Goal: Task Accomplishment & Management: Use online tool/utility

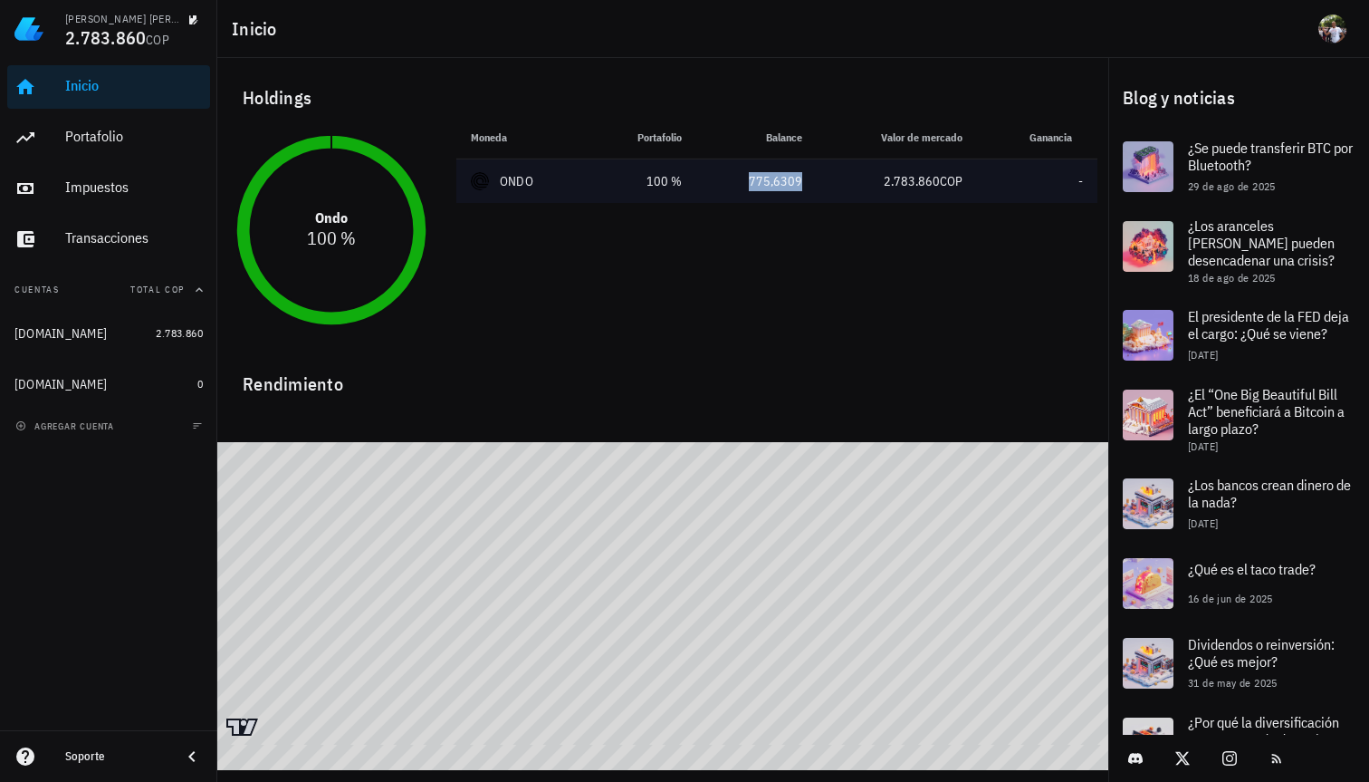
click at [767, 183] on div "775,6309" at bounding box center [756, 181] width 91 height 19
click at [514, 180] on div "ONDO" at bounding box center [517, 181] width 34 height 18
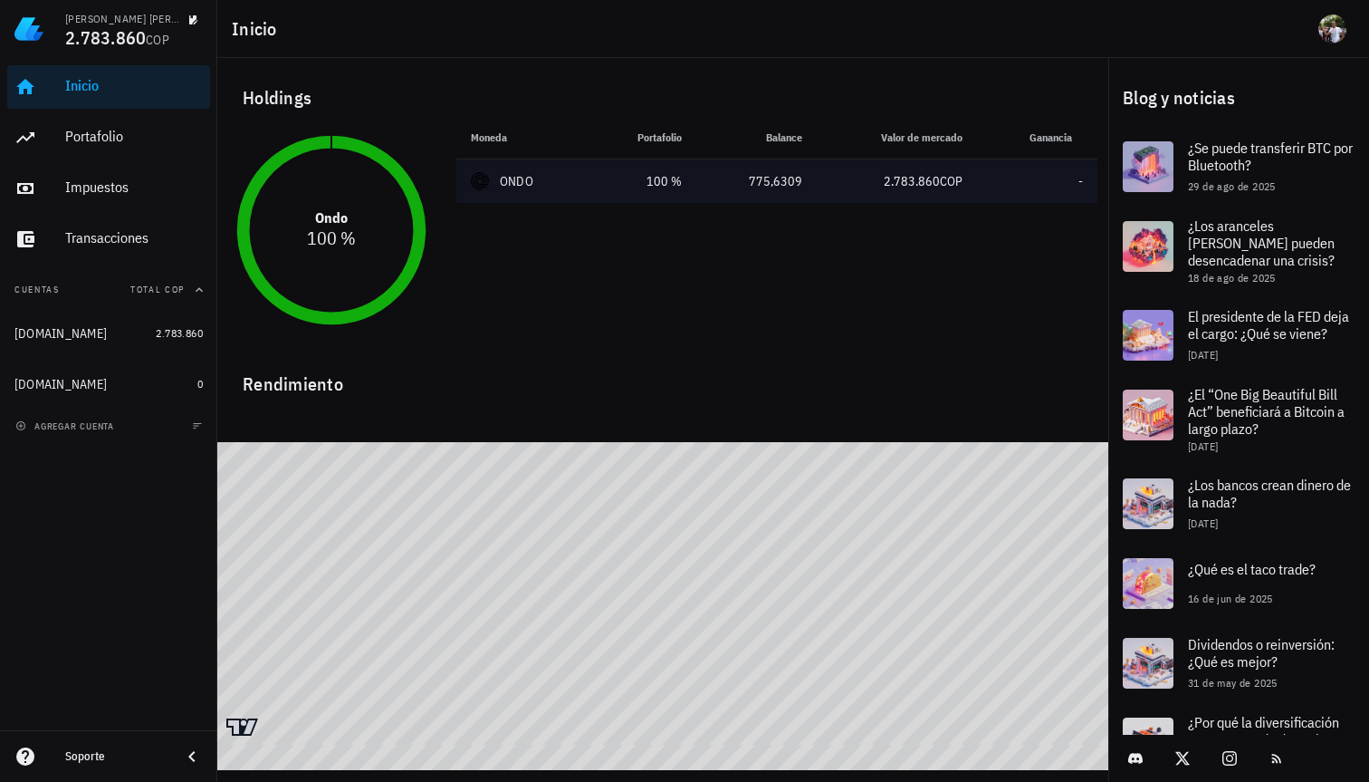
click at [533, 181] on div "ONDO" at bounding box center [523, 181] width 104 height 18
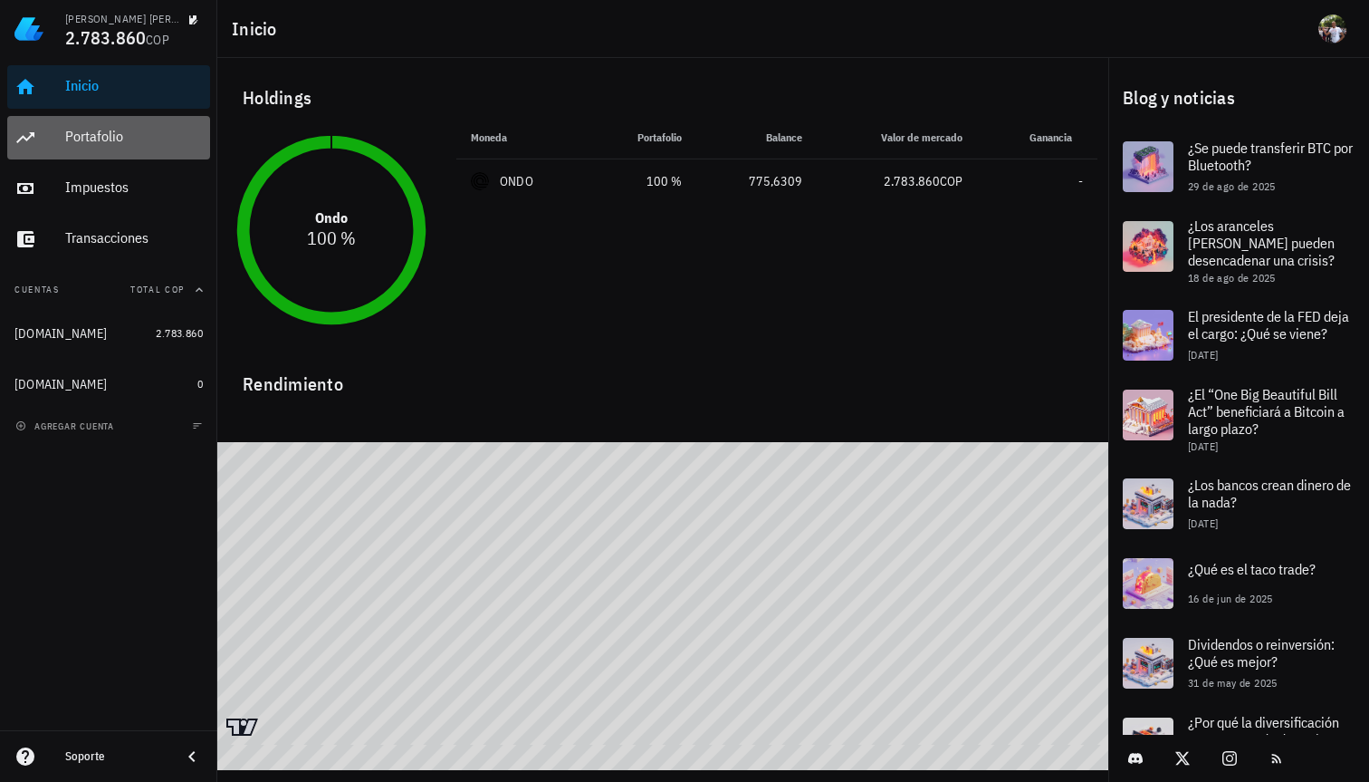
click at [71, 126] on div "Portafolio" at bounding box center [134, 137] width 138 height 41
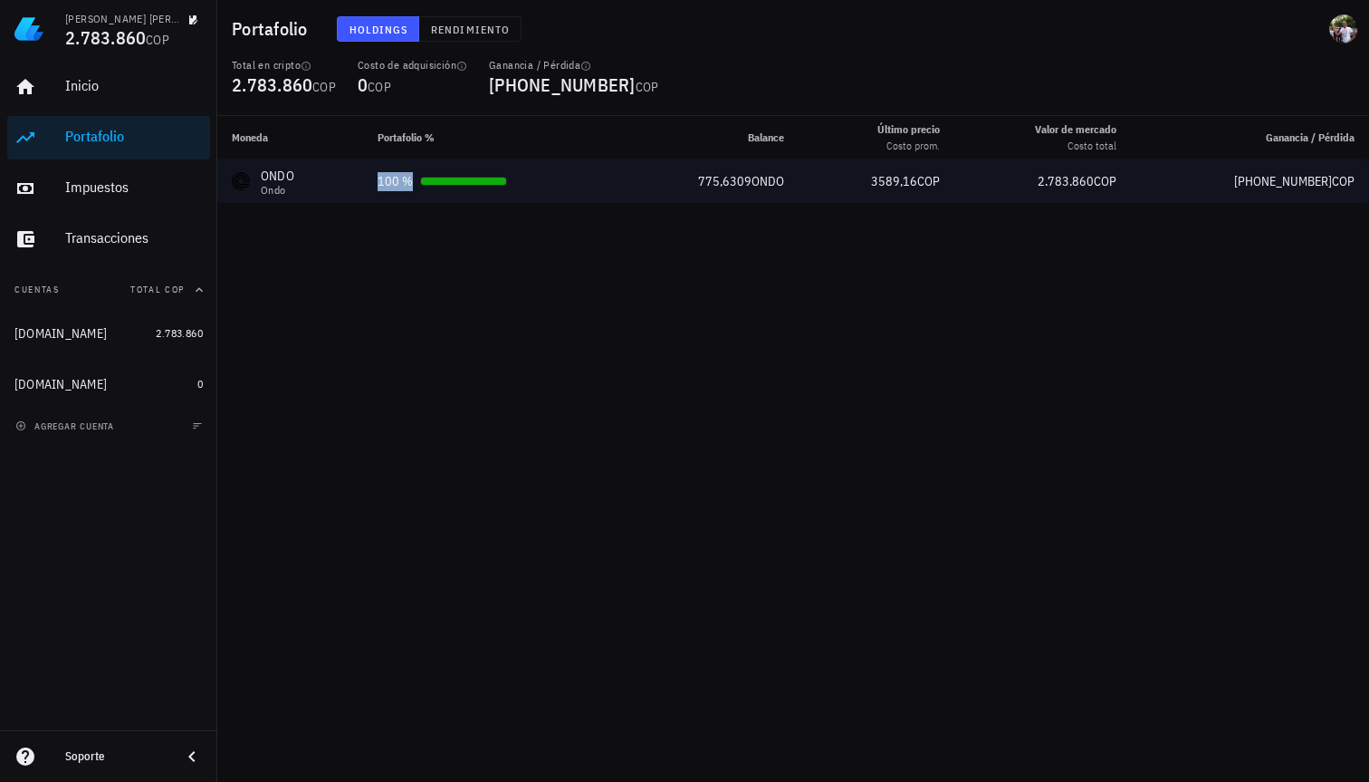
click at [403, 187] on div "100 %" at bounding box center [395, 181] width 35 height 19
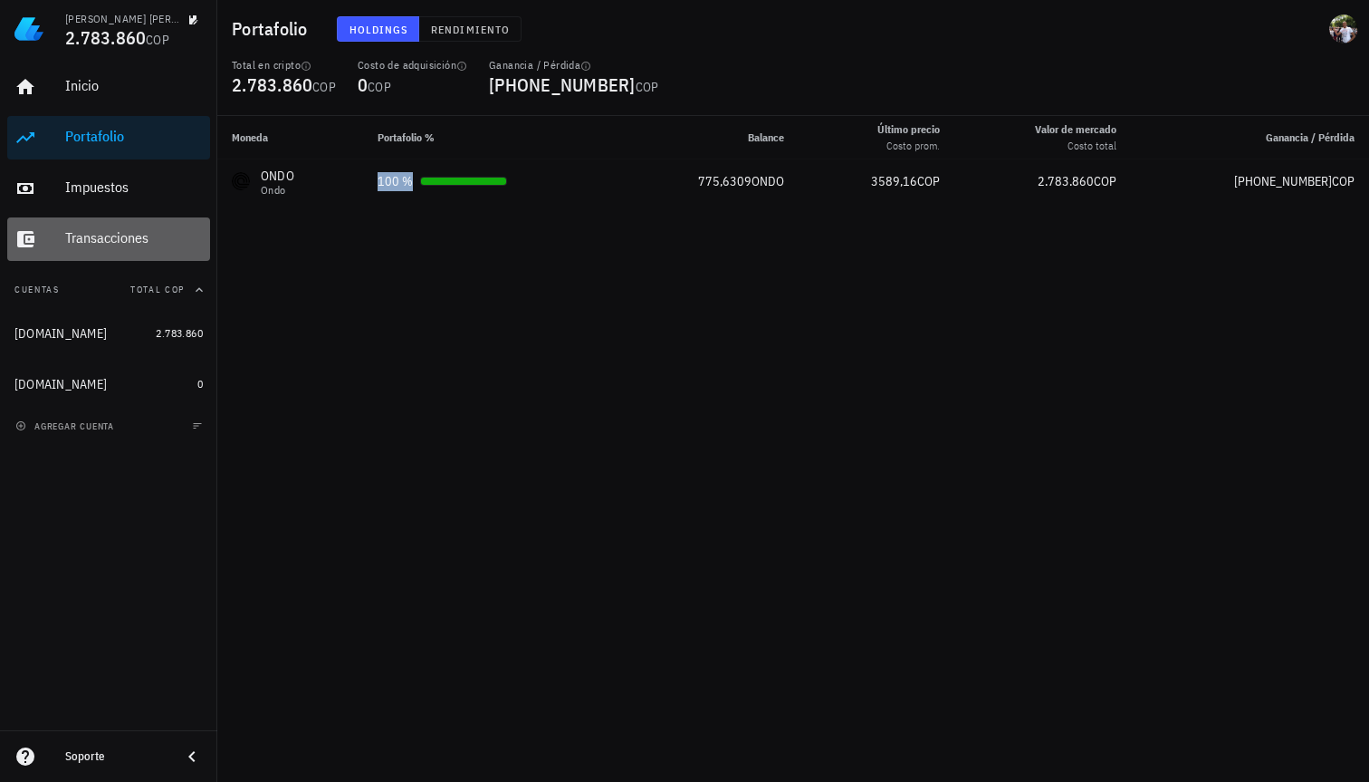
click at [130, 226] on div "Transacciones" at bounding box center [134, 238] width 138 height 41
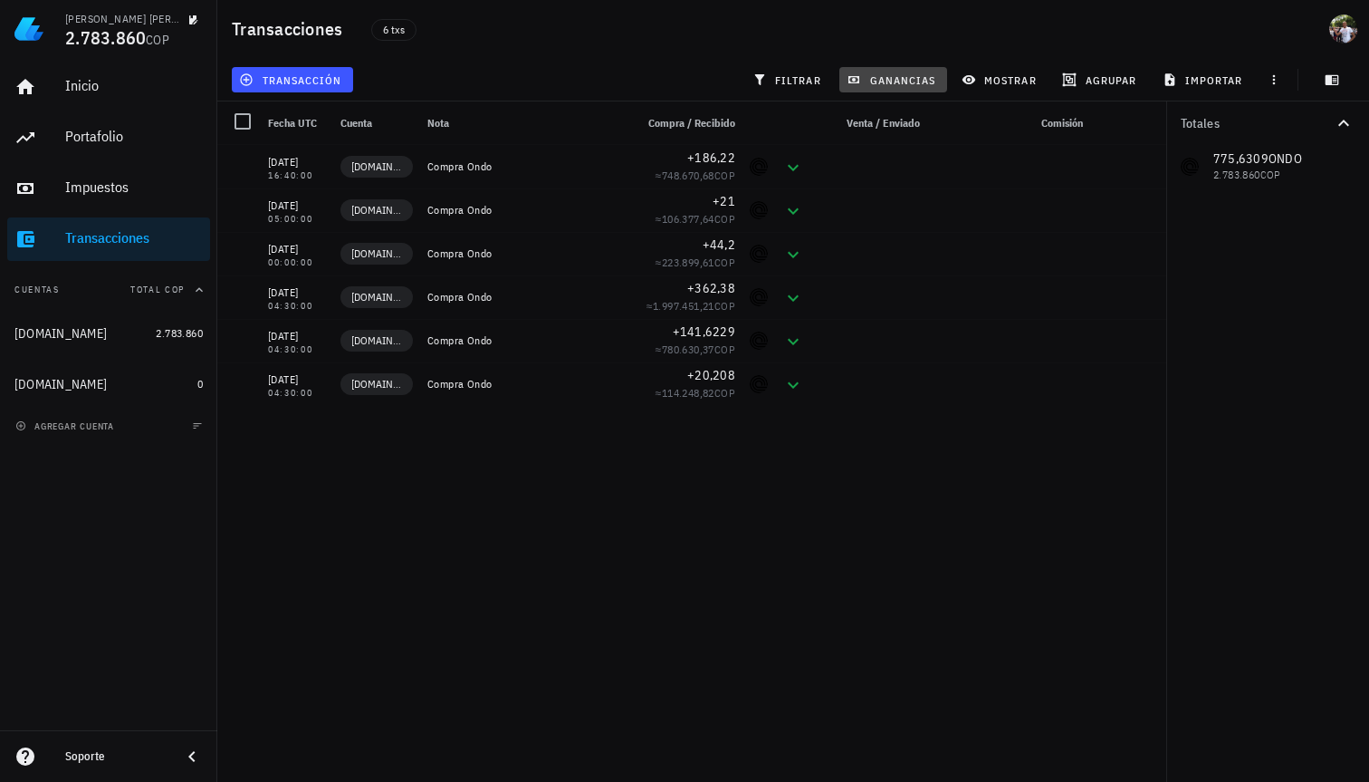
click at [895, 67] on button "ganancias" at bounding box center [894, 79] width 108 height 25
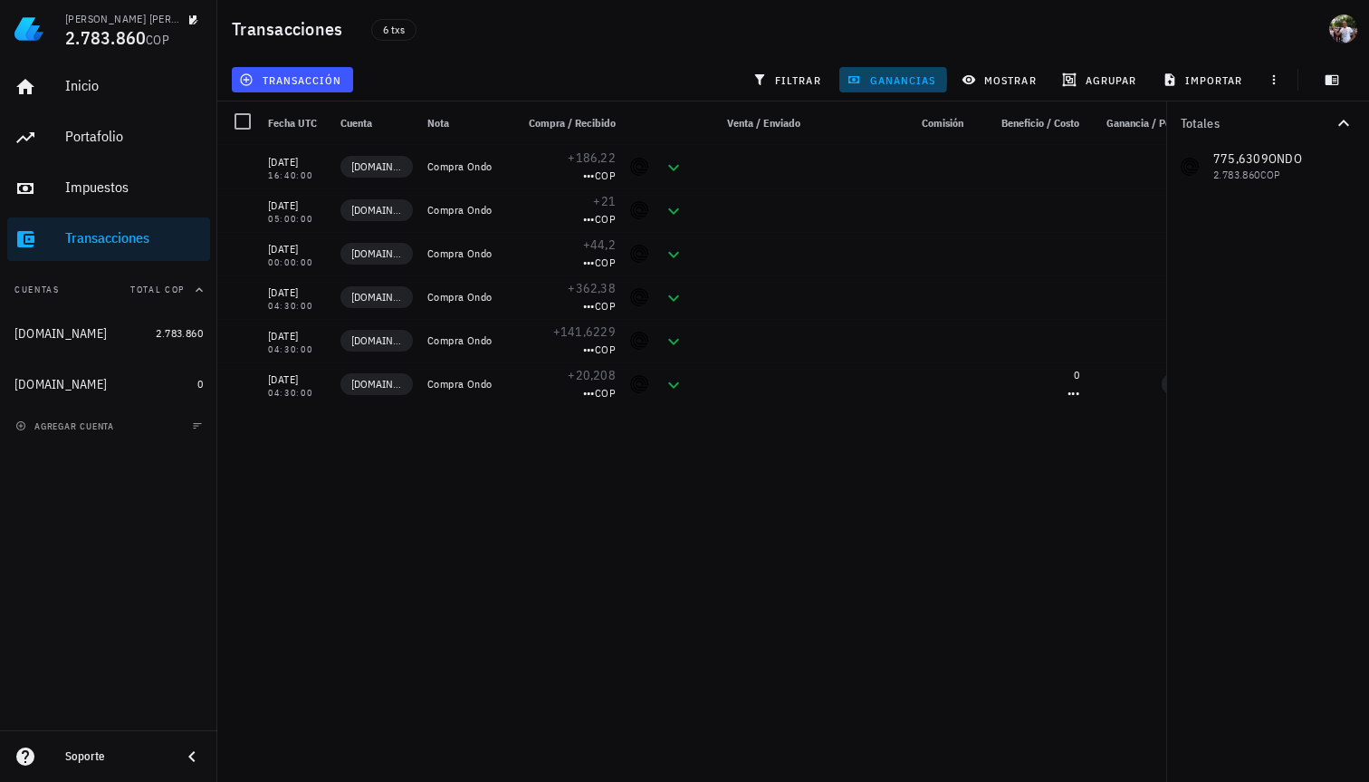
click at [895, 67] on button "ganancias" at bounding box center [894, 79] width 108 height 25
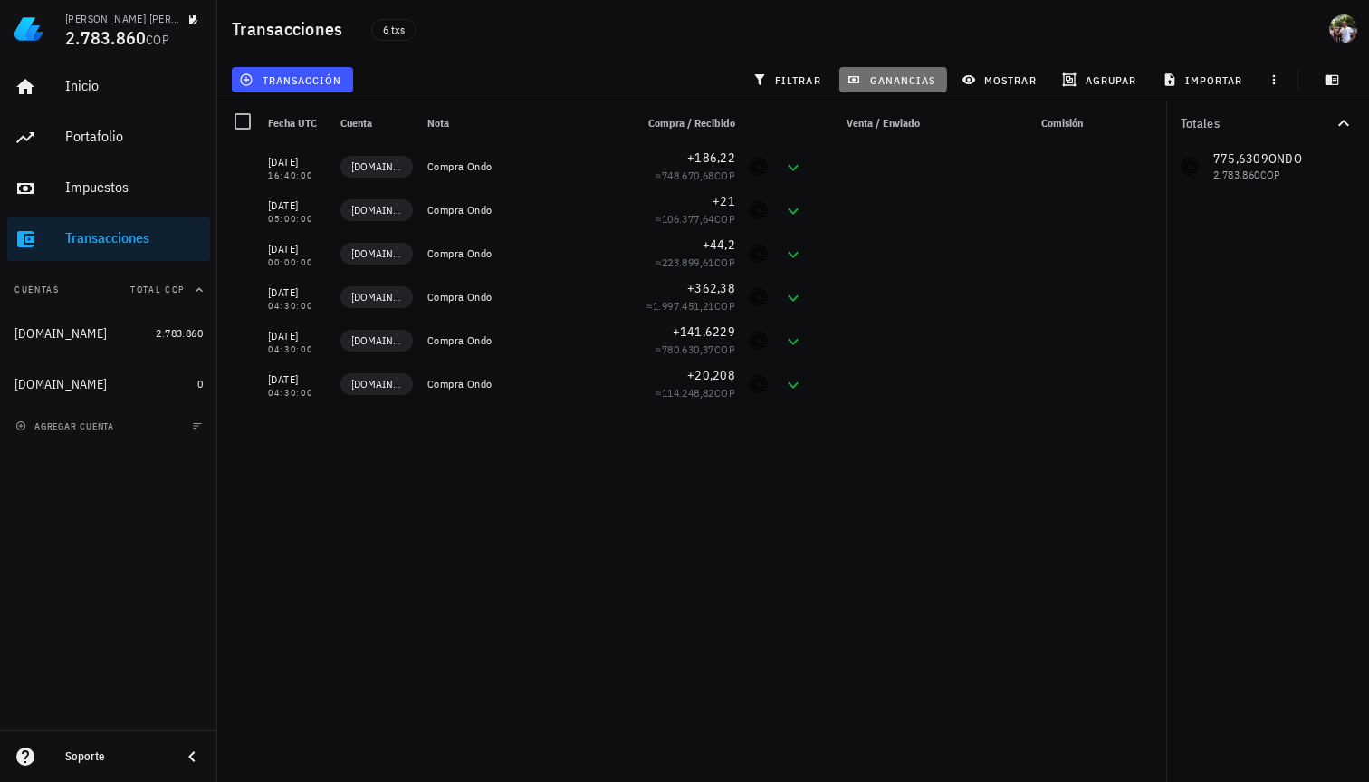
click at [895, 67] on button "ganancias" at bounding box center [894, 79] width 108 height 25
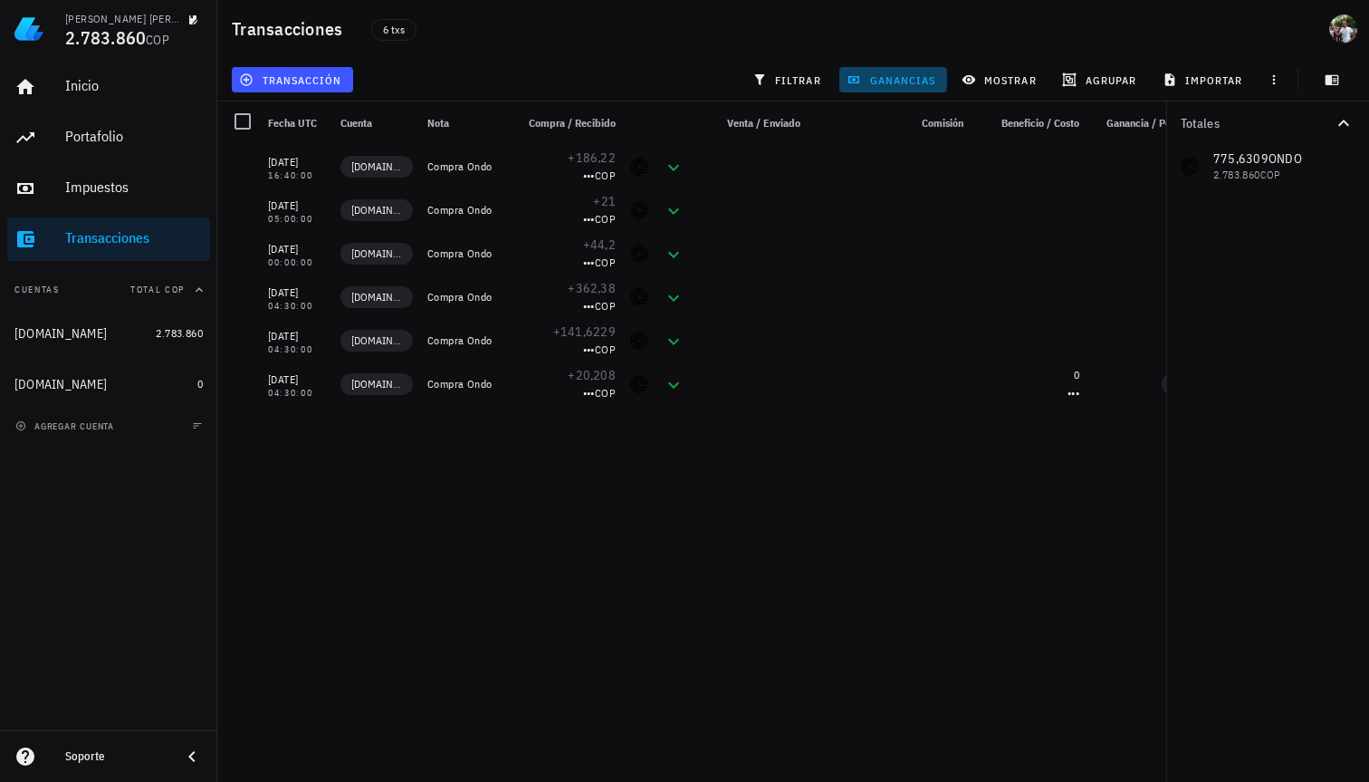
click at [895, 67] on button "ganancias" at bounding box center [894, 79] width 108 height 25
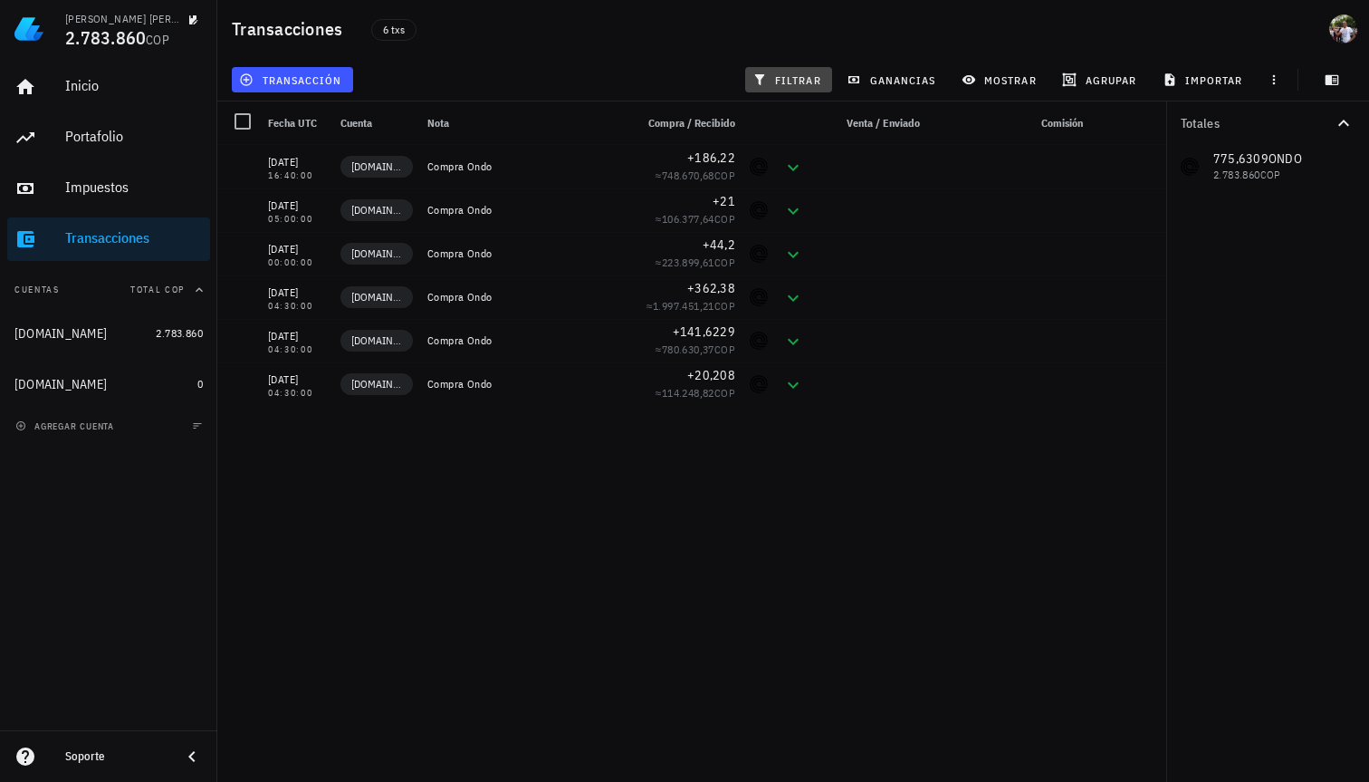
click at [805, 76] on span "filtrar" at bounding box center [788, 79] width 65 height 14
click at [1009, 78] on span "mostrar" at bounding box center [1001, 79] width 72 height 14
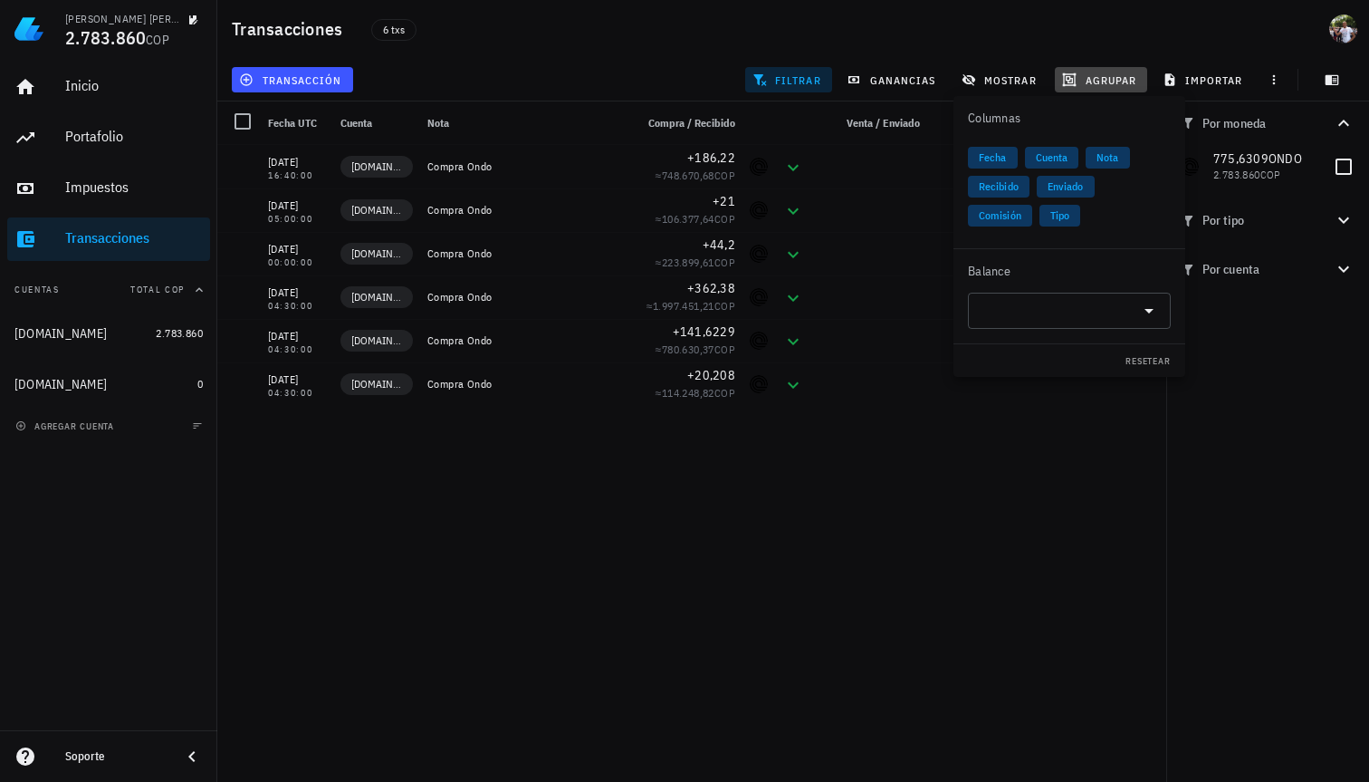
click at [1071, 87] on button "agrupar" at bounding box center [1101, 79] width 92 height 25
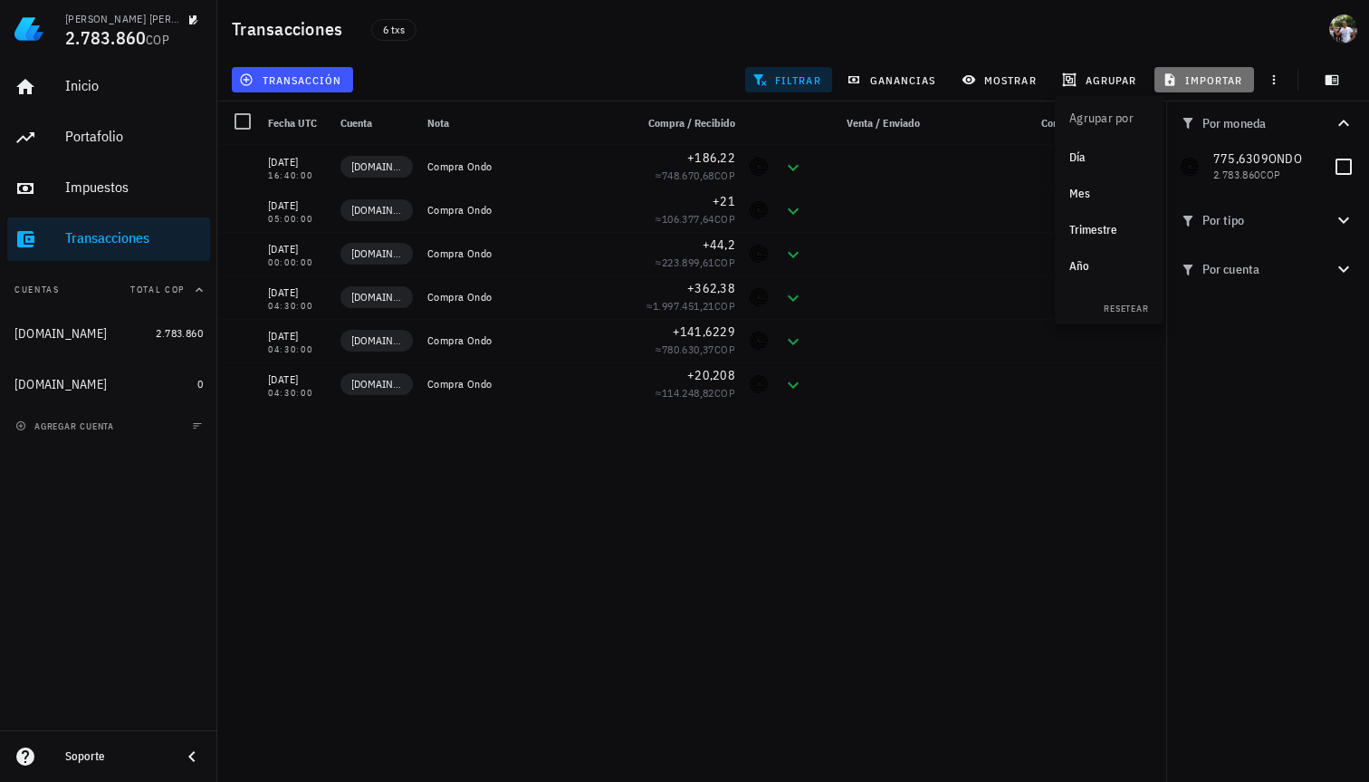
click at [1229, 78] on span "importar" at bounding box center [1205, 79] width 77 height 14
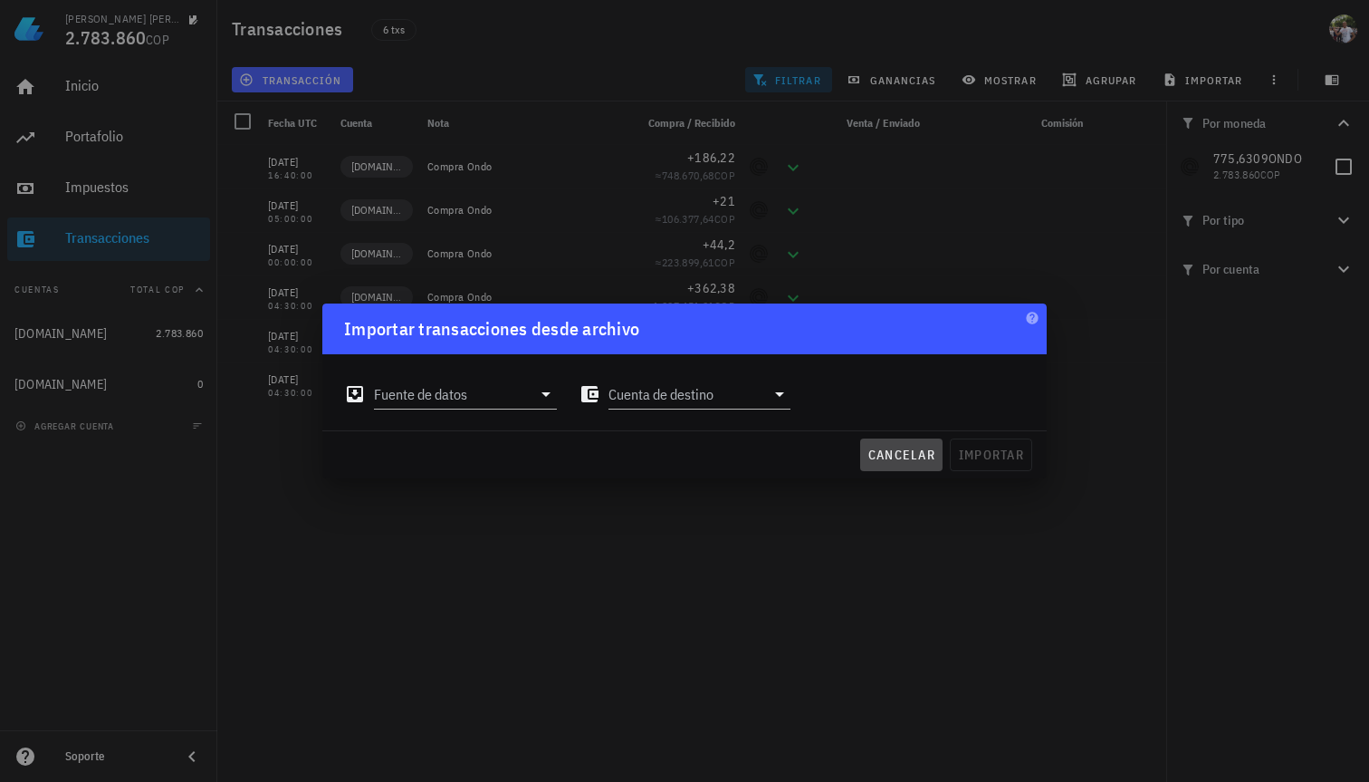
click at [878, 444] on button "cancelar" at bounding box center [901, 454] width 82 height 33
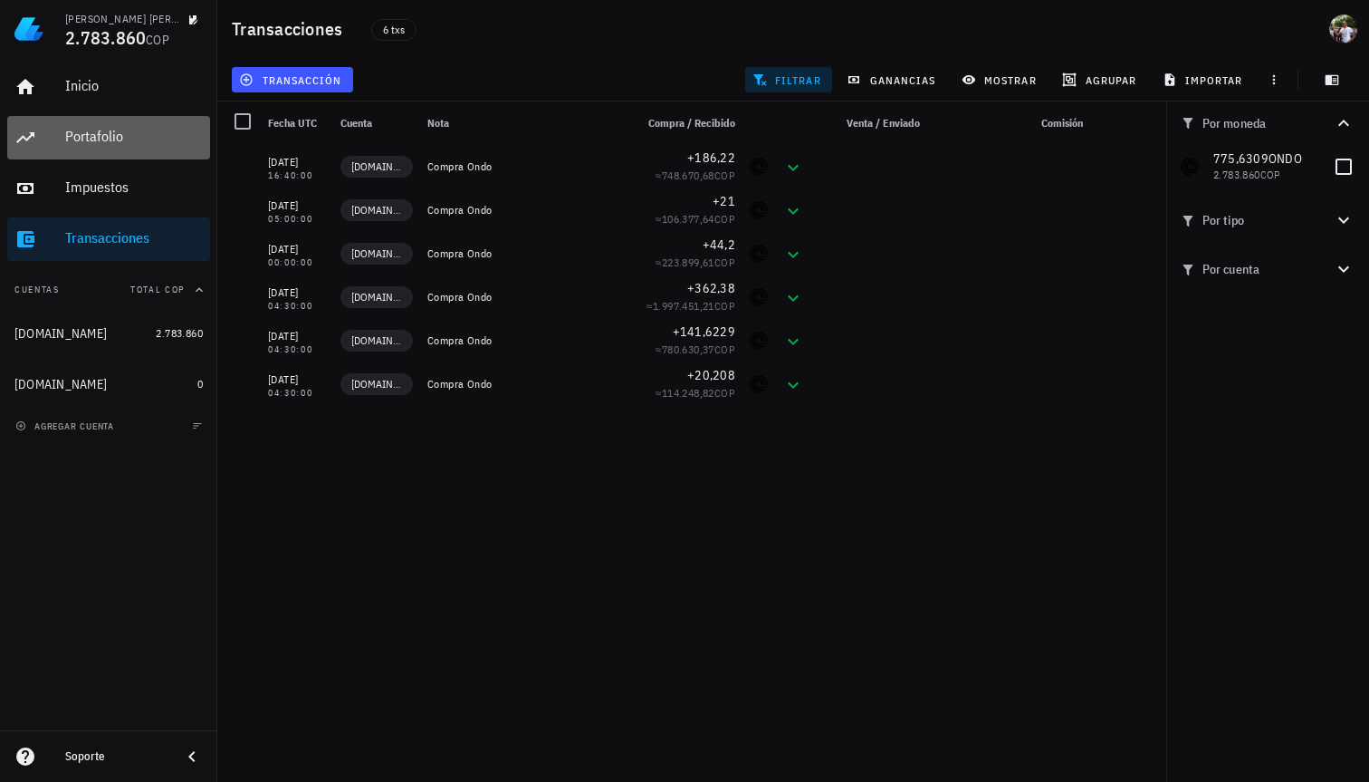
click at [74, 149] on div "Portafolio" at bounding box center [134, 137] width 138 height 41
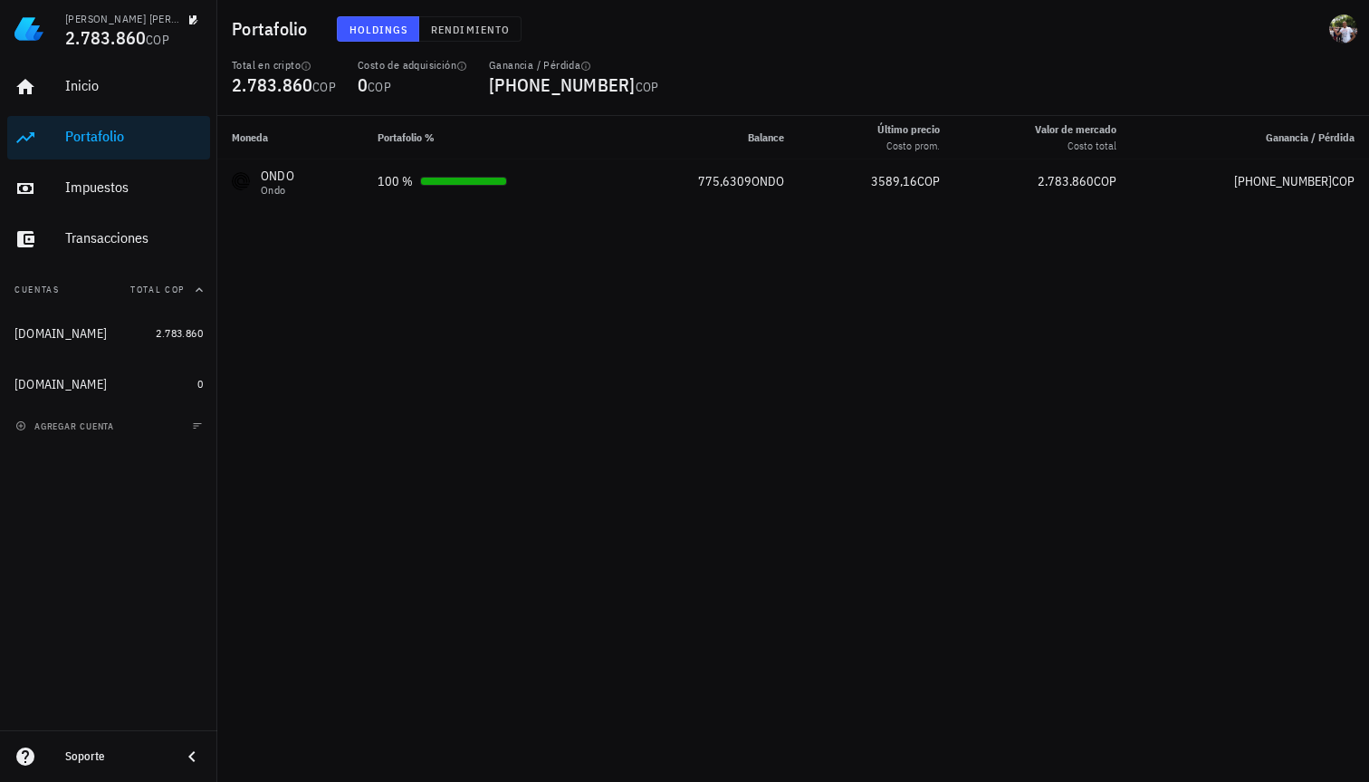
click at [399, 25] on span "Holdings" at bounding box center [379, 30] width 60 height 14
click at [479, 26] on span "Rendimiento" at bounding box center [470, 30] width 80 height 14
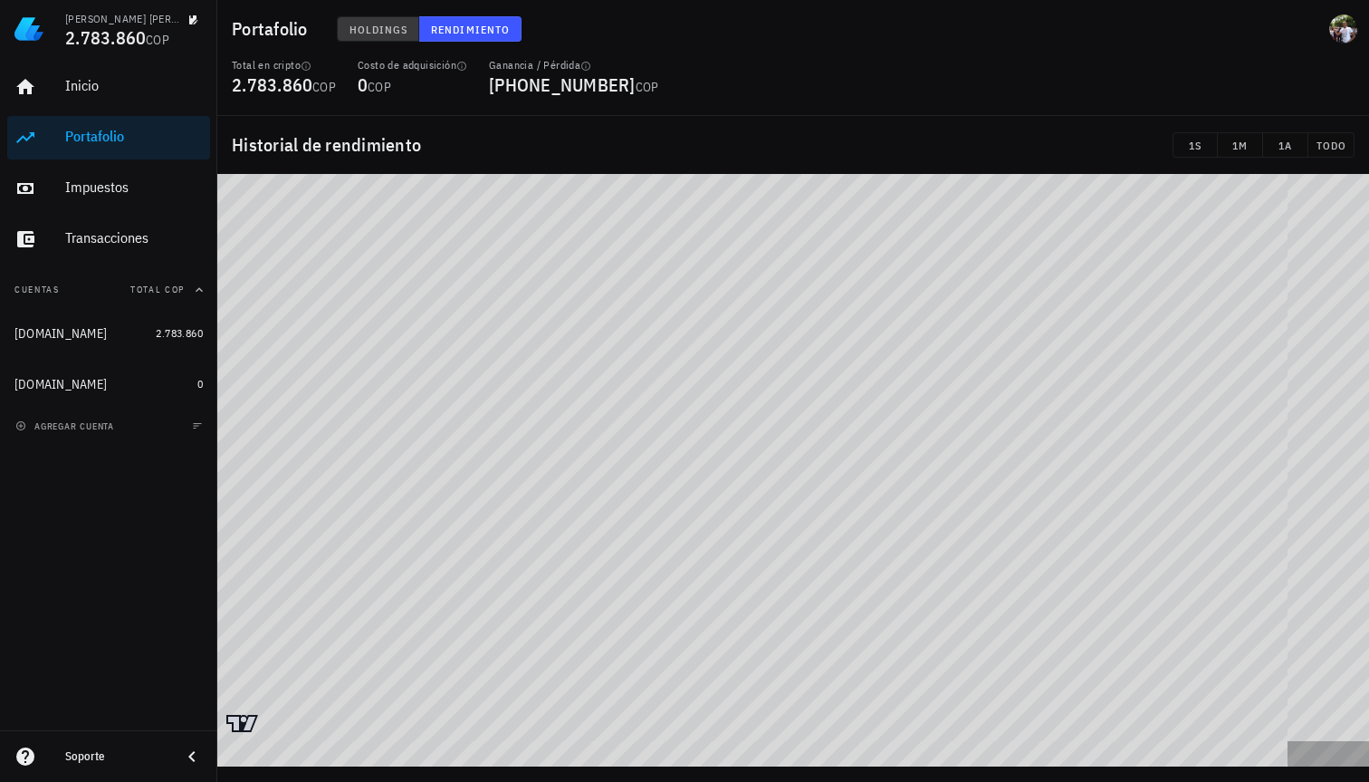
click at [397, 33] on span "Holdings" at bounding box center [379, 30] width 60 height 14
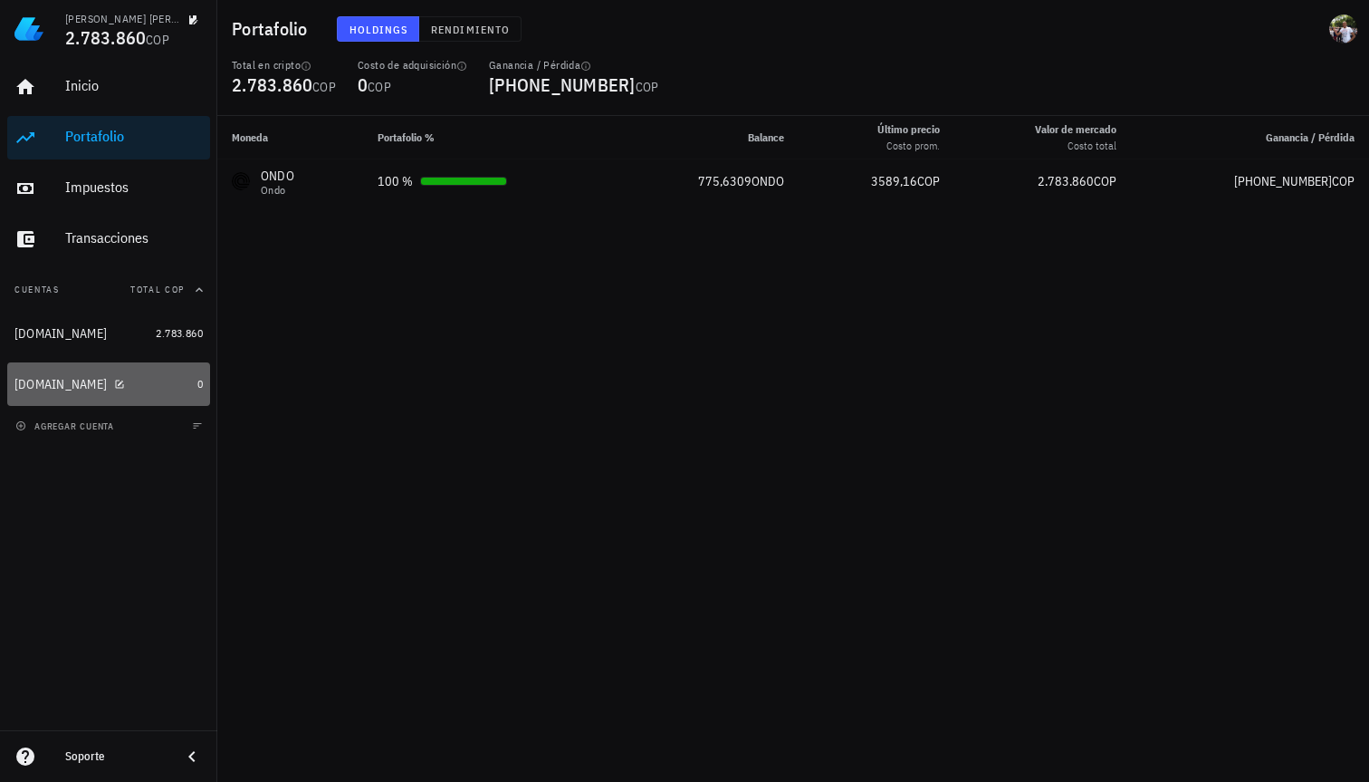
click at [62, 389] on div "Binance.com" at bounding box center [60, 384] width 92 height 15
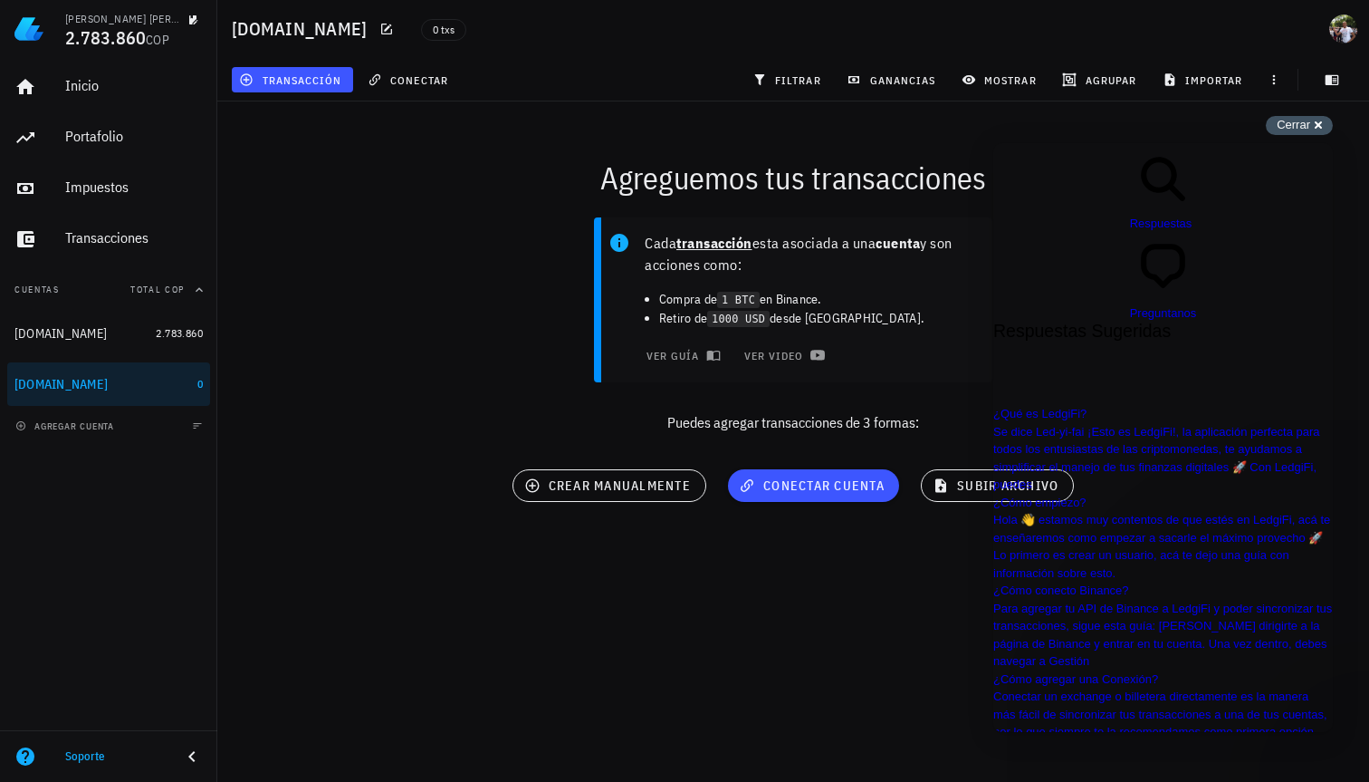
click at [1289, 127] on span "Cerrar" at bounding box center [1294, 125] width 34 height 14
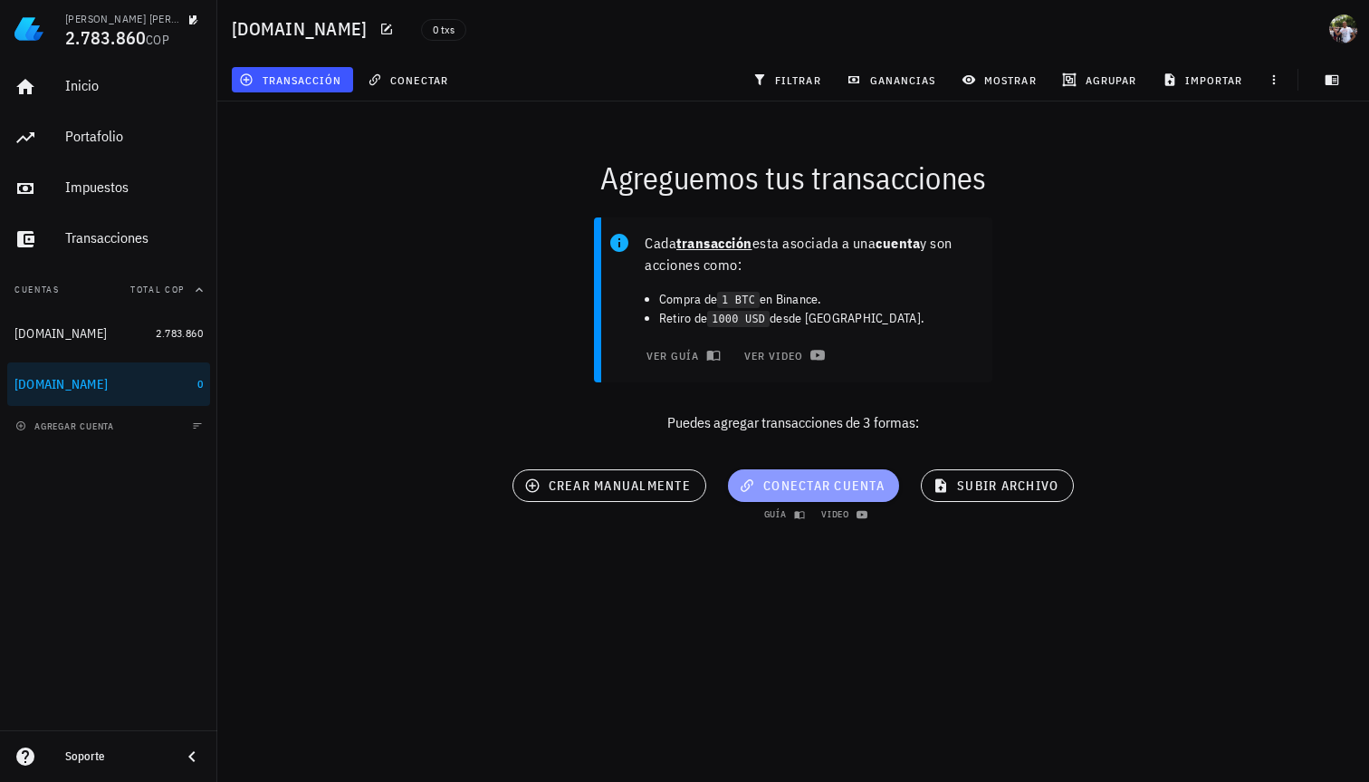
click at [765, 496] on button "conectar cuenta" at bounding box center [813, 485] width 171 height 33
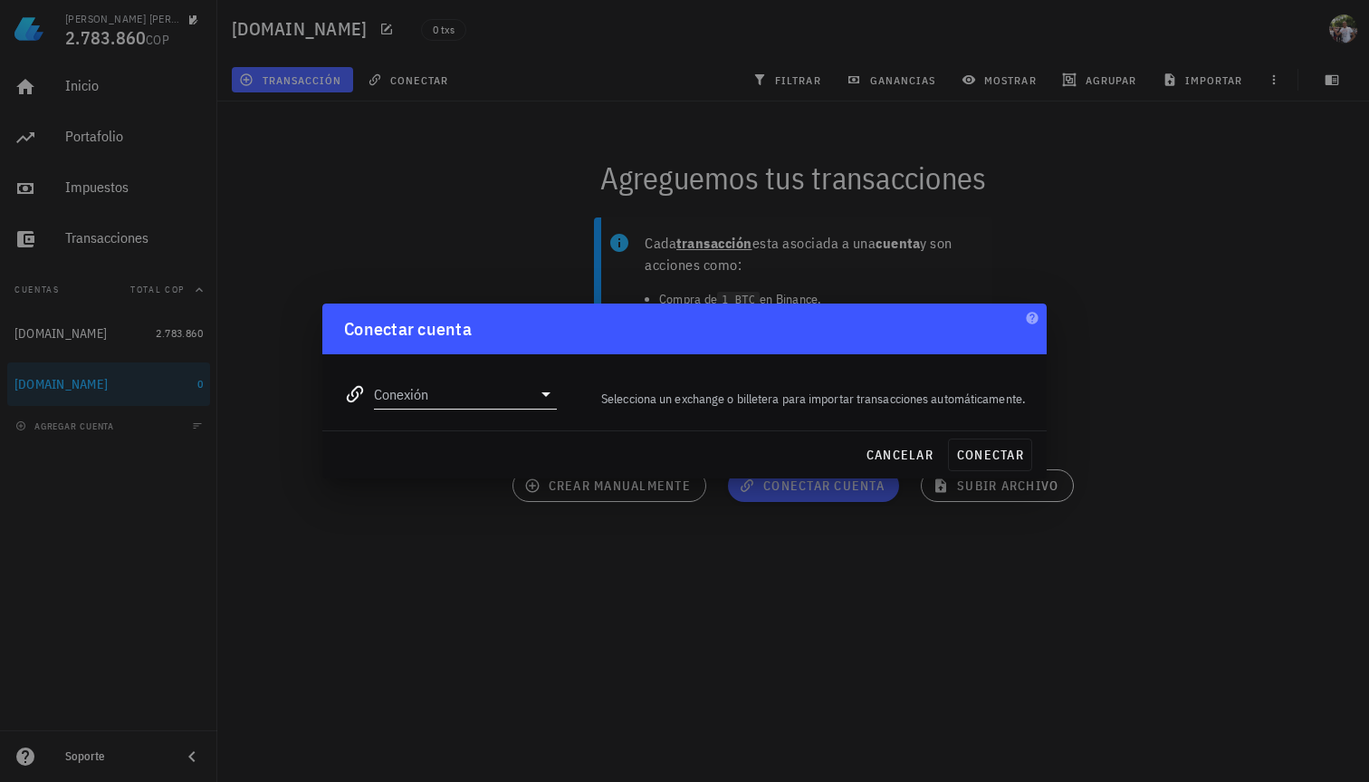
click at [523, 407] on div "Conexión" at bounding box center [465, 393] width 183 height 29
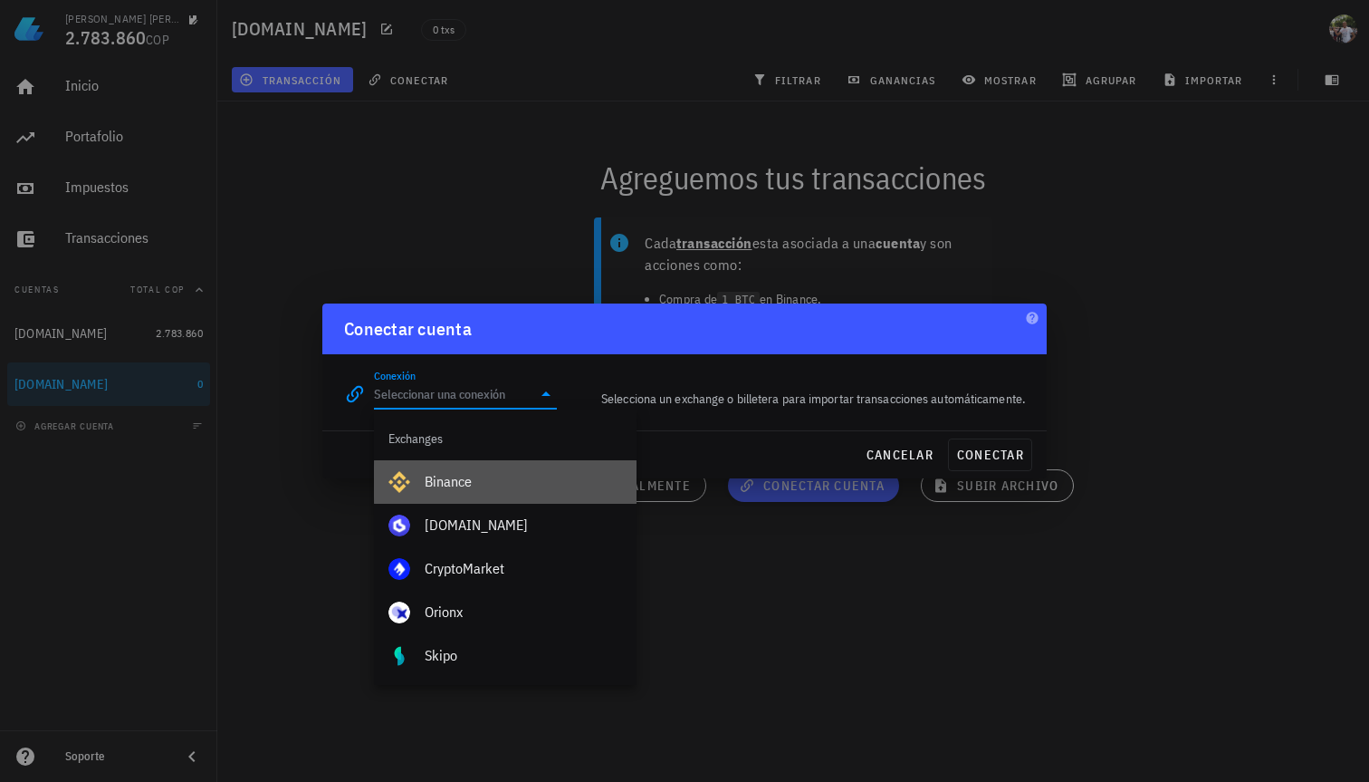
click at [523, 477] on div "Binance" at bounding box center [523, 481] width 197 height 17
type input "Binance"
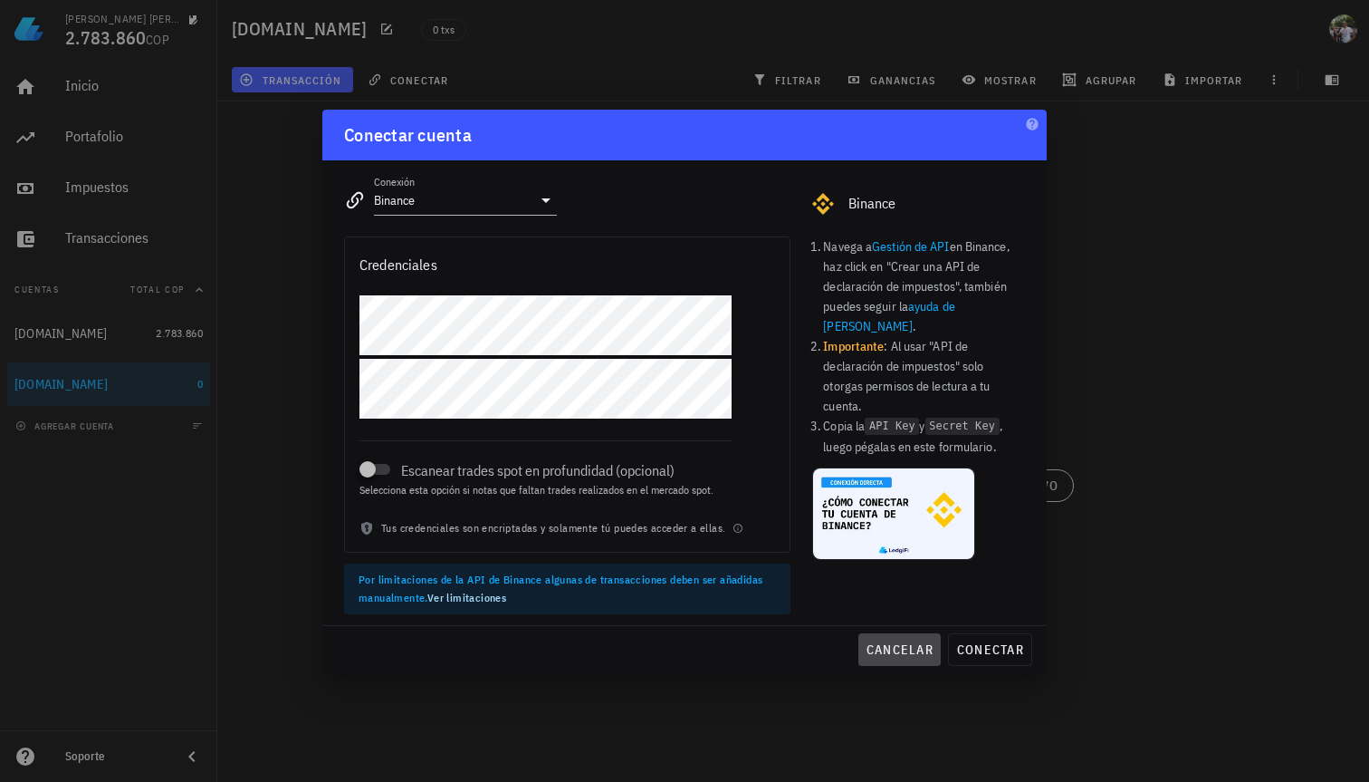
click at [910, 642] on span "cancelar" at bounding box center [900, 649] width 68 height 16
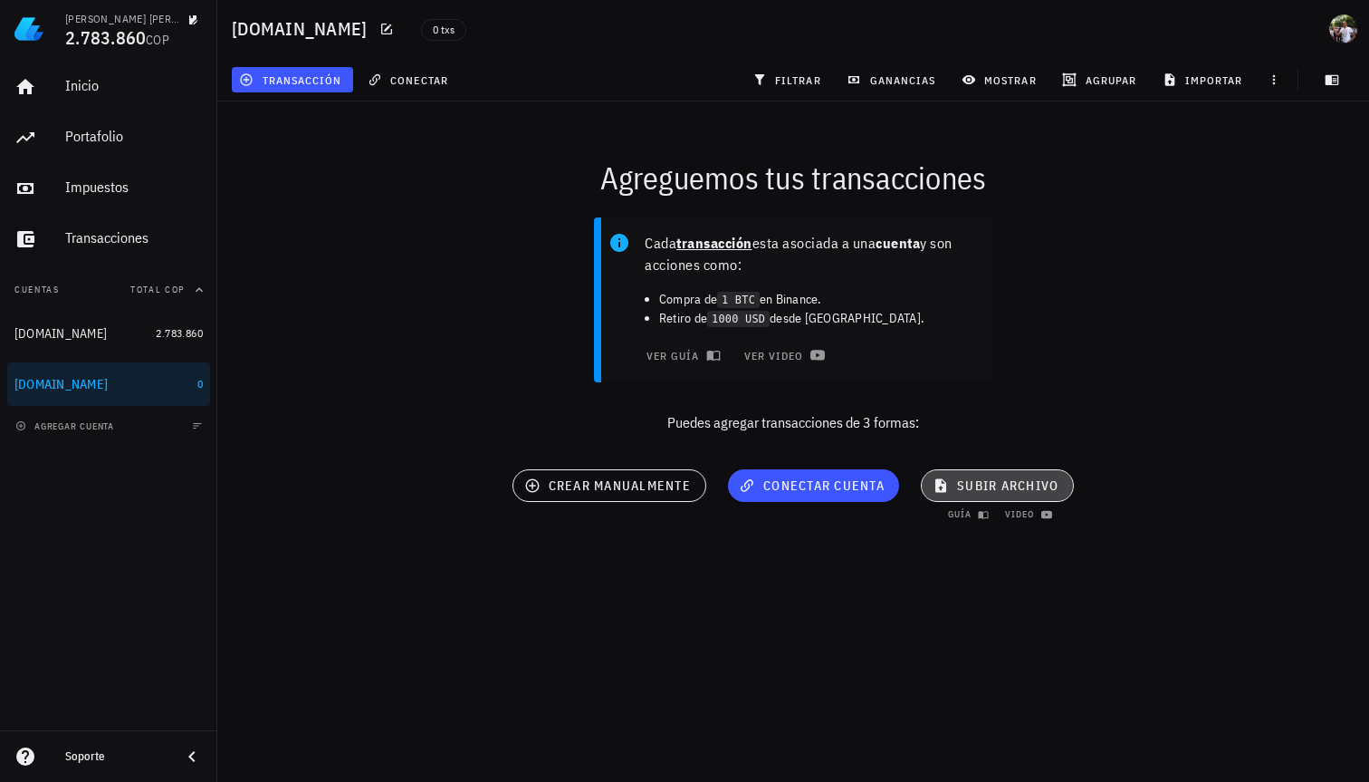
click at [1010, 485] on span "subir archivo" at bounding box center [997, 485] width 122 height 16
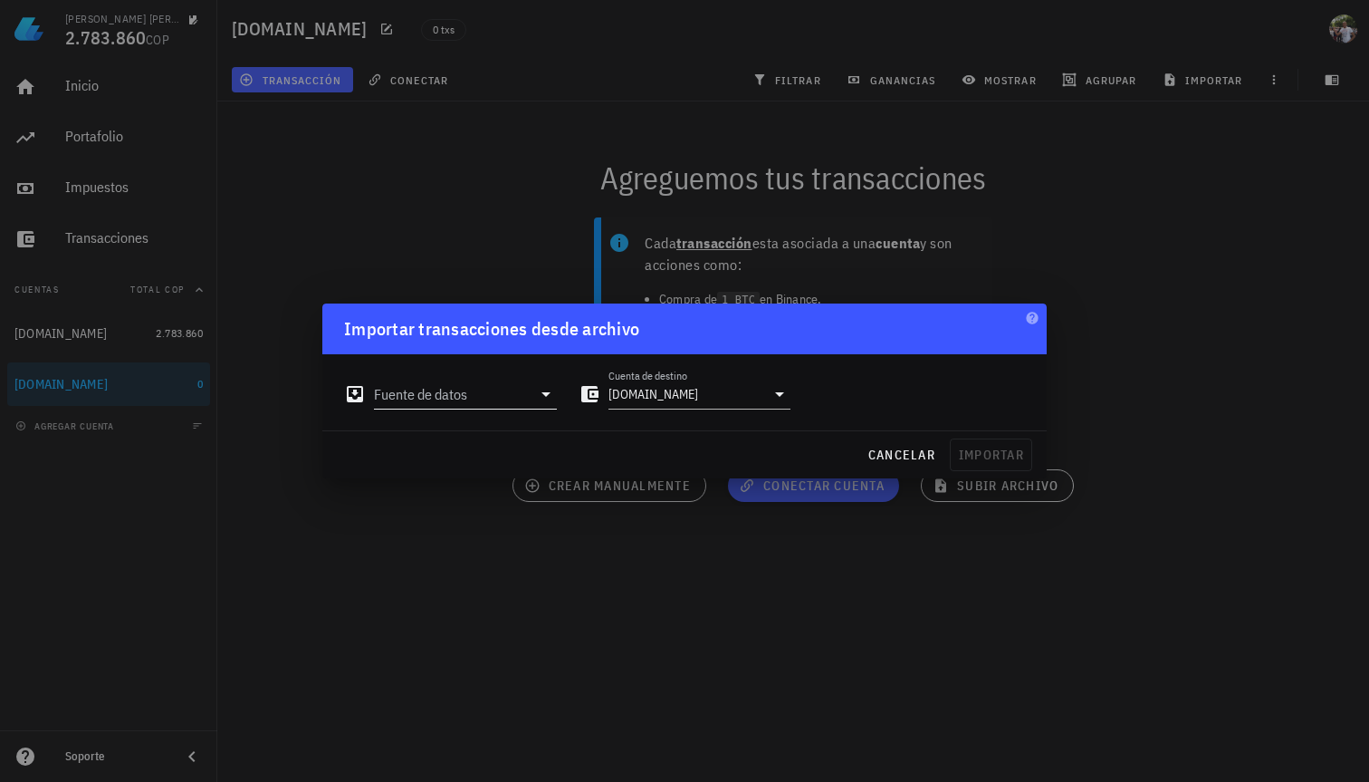
click at [507, 397] on input "Fuente de datos" at bounding box center [453, 393] width 158 height 29
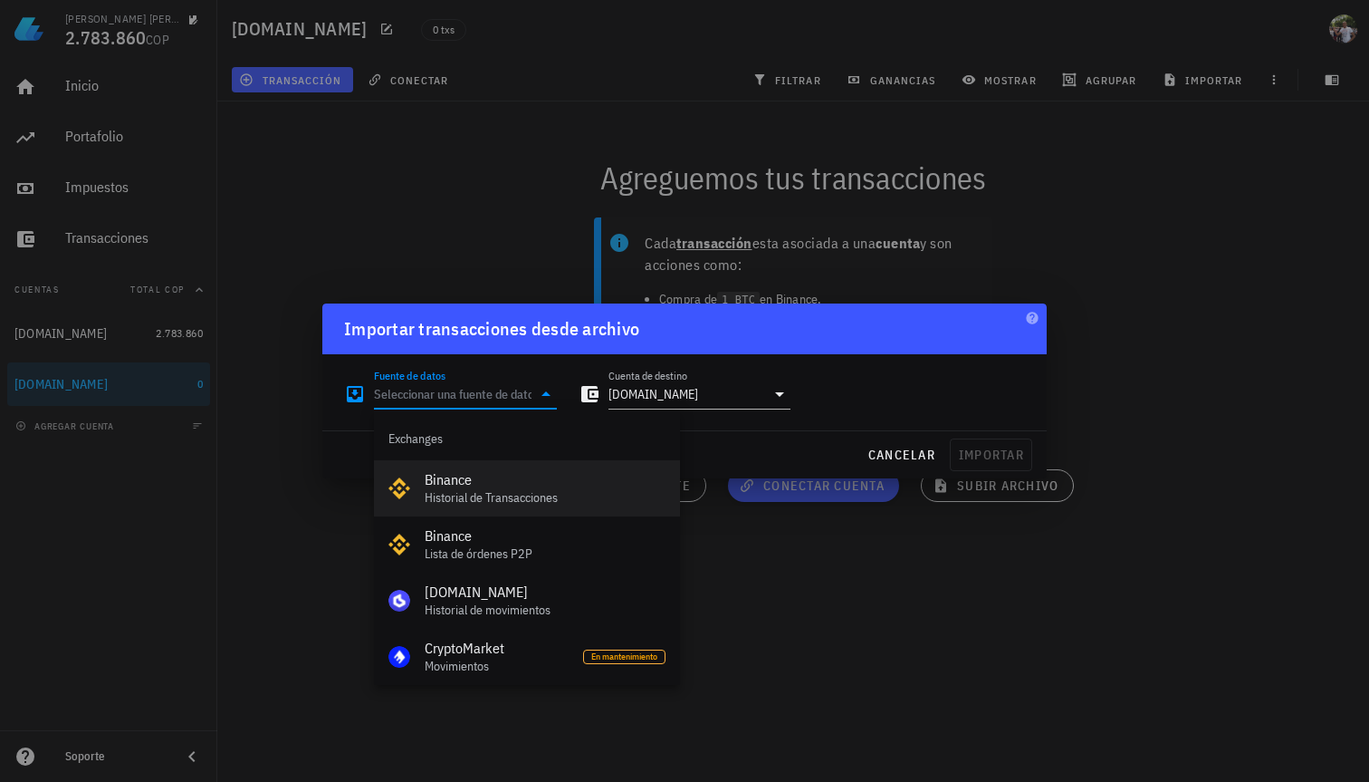
click at [513, 494] on div "Historial de Transacciones" at bounding box center [545, 497] width 241 height 15
type input "Binance"
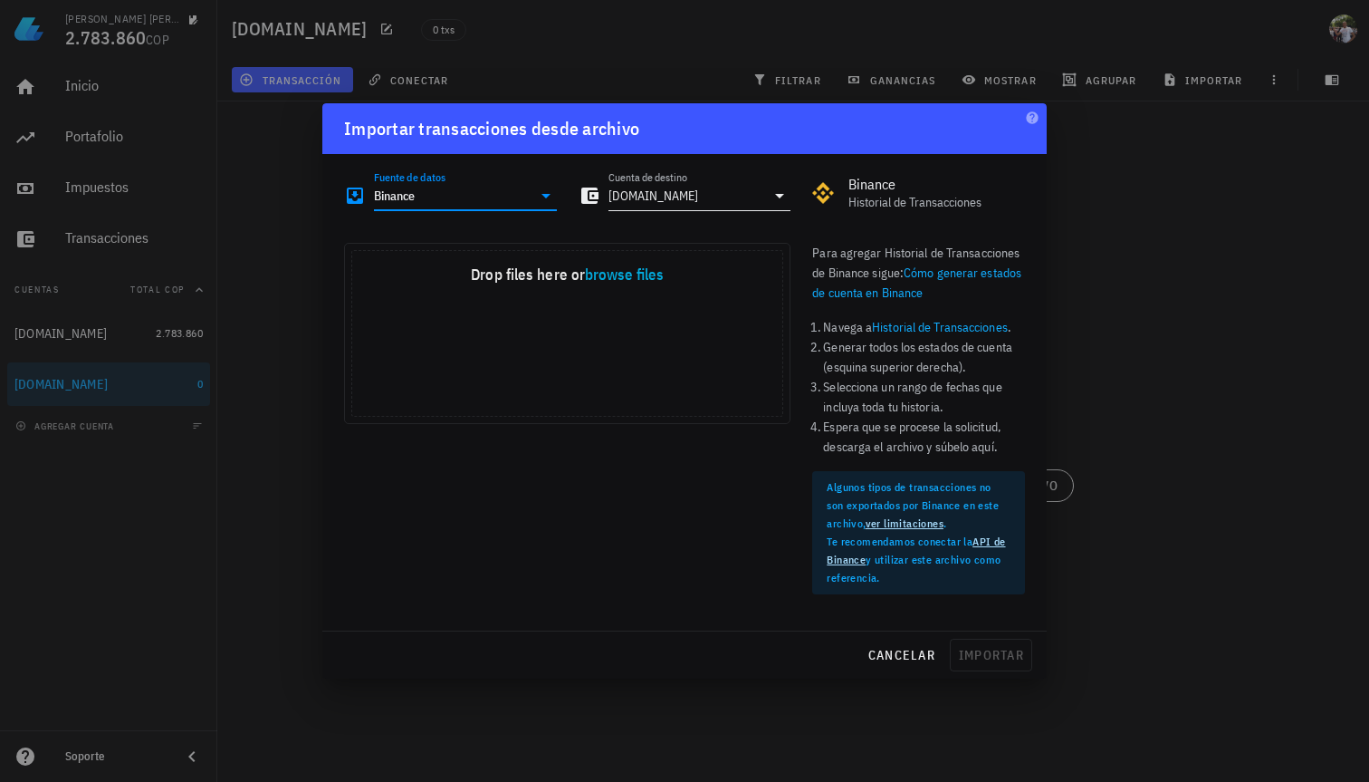
click at [684, 197] on input "Binance.com" at bounding box center [688, 195] width 158 height 29
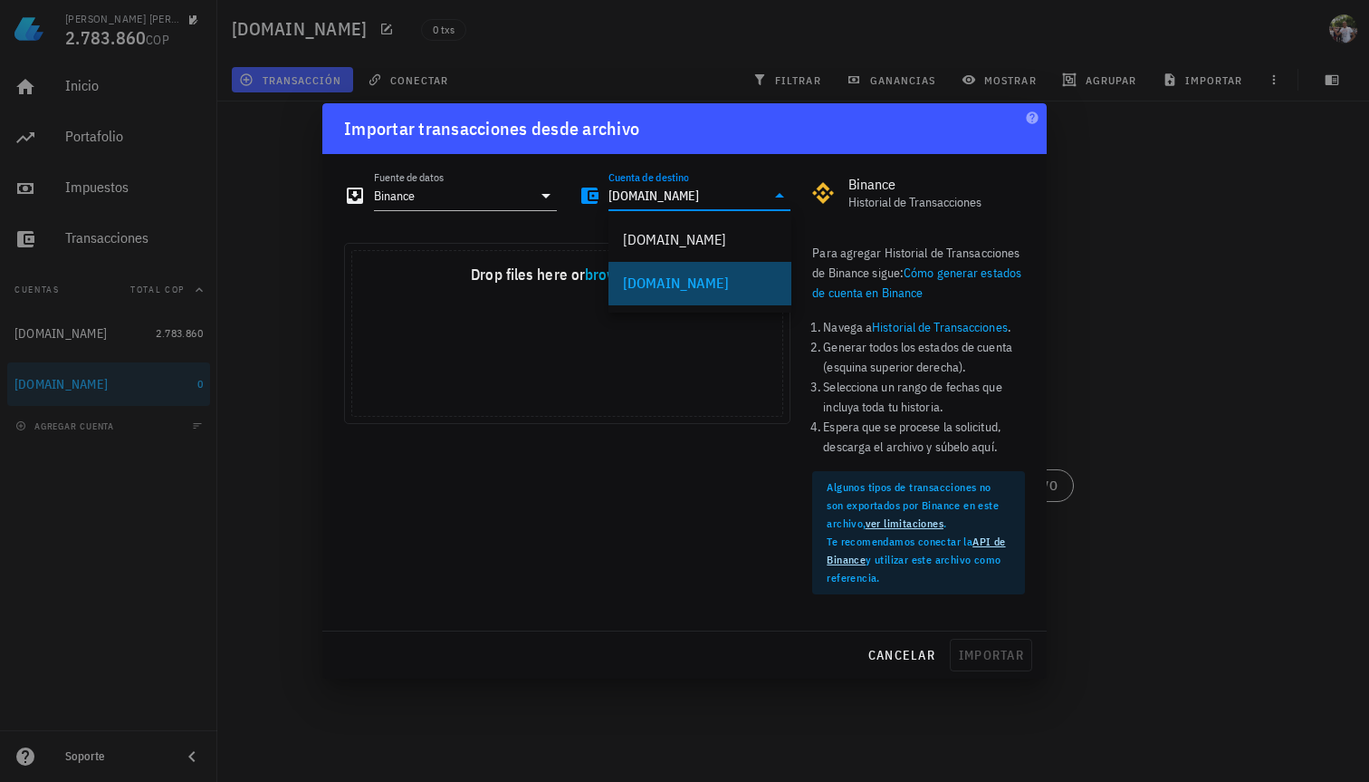
click at [672, 283] on div "Binance.com" at bounding box center [700, 282] width 154 height 17
click at [626, 279] on button "browse files" at bounding box center [624, 275] width 79 height 16
